Goal: Check status: Check status

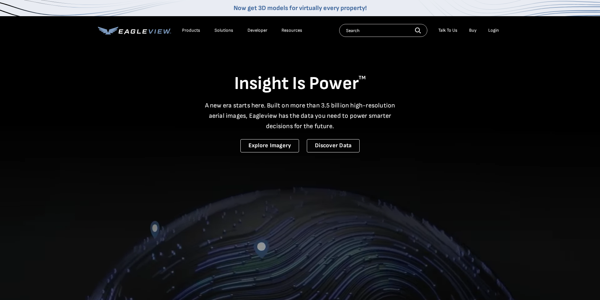
click at [494, 32] on div "Login" at bounding box center [493, 31] width 11 height 6
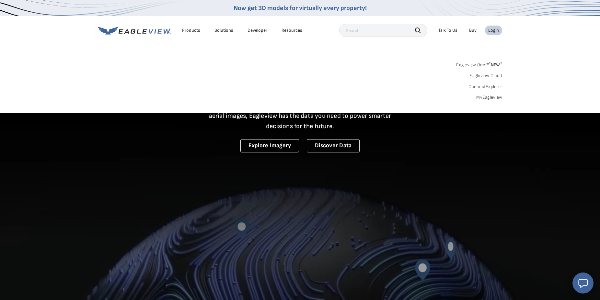
click at [489, 99] on link "MyEagleview" at bounding box center [489, 98] width 26 height 6
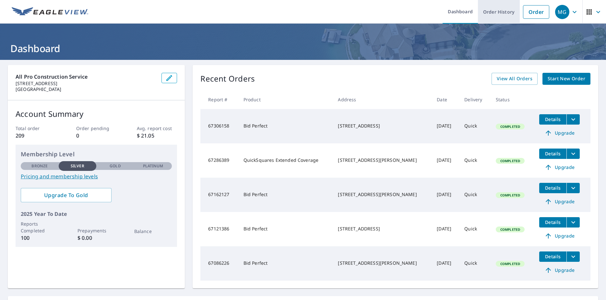
click at [490, 16] on link "Order History" at bounding box center [499, 12] width 42 height 24
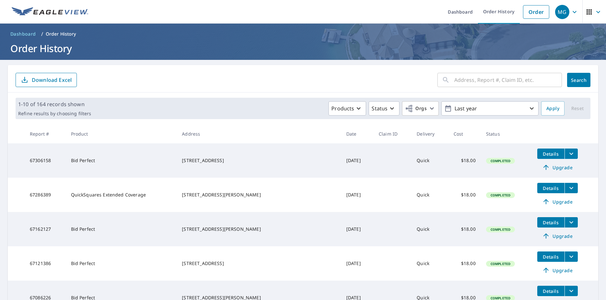
click at [458, 81] on input "text" at bounding box center [508, 80] width 108 height 18
type input "carrari"
click at [572, 83] on button "Search" at bounding box center [578, 80] width 23 height 14
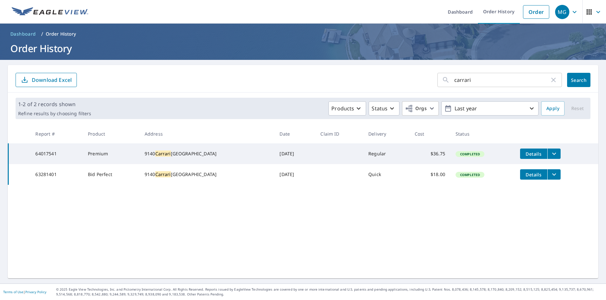
click at [552, 155] on icon "filesDropdownBtn-64017541" at bounding box center [554, 154] width 4 height 2
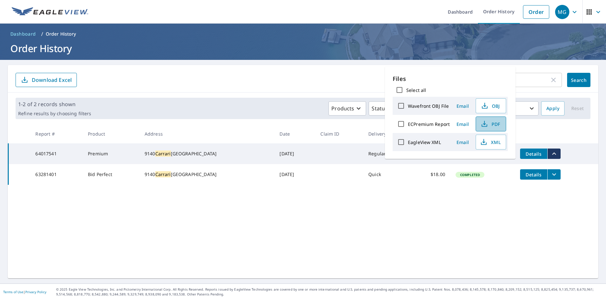
click at [494, 125] on span "PDF" at bounding box center [490, 124] width 21 height 8
